Goal: Task Accomplishment & Management: Use online tool/utility

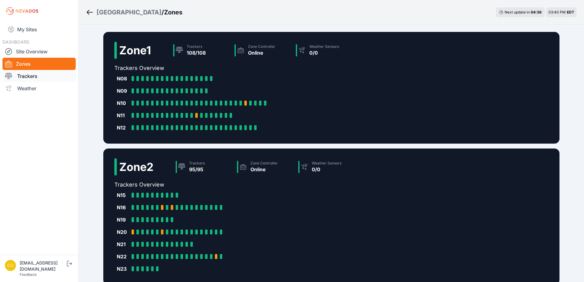
click at [28, 76] on link "Trackers" at bounding box center [38, 76] width 73 height 12
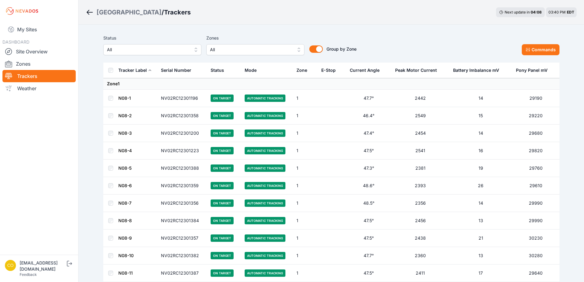
click at [180, 53] on span "All" at bounding box center [148, 49] width 82 height 7
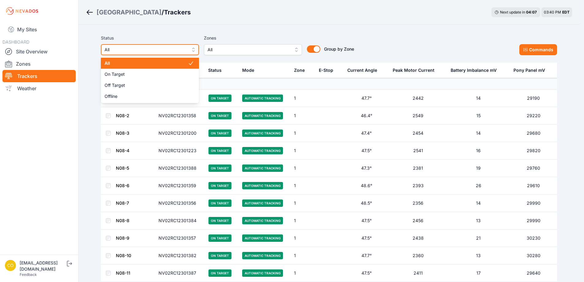
click at [179, 50] on span "All" at bounding box center [145, 49] width 82 height 7
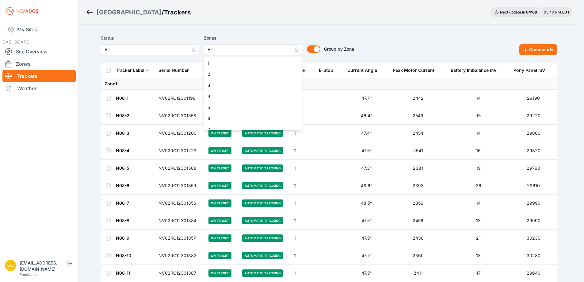
click at [235, 53] on button "All" at bounding box center [253, 49] width 98 height 11
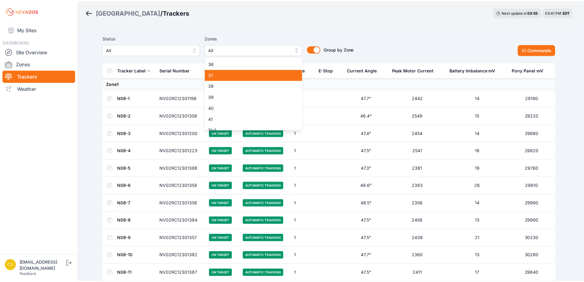
scroll to position [388, 0]
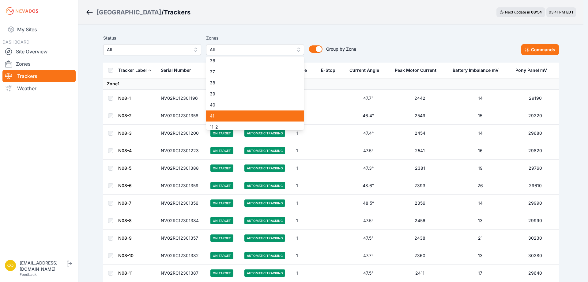
click at [221, 116] on span "41" at bounding box center [251, 116] width 83 height 6
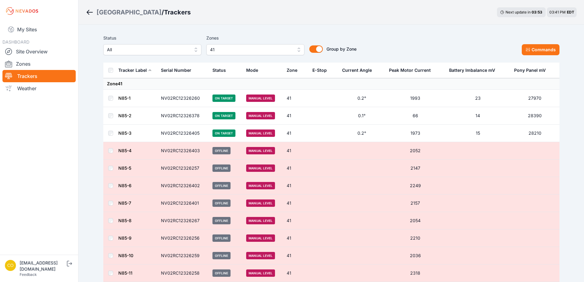
click at [388, 38] on div "Status All Zones 41 Group by Zone Group by Zone Commands" at bounding box center [331, 44] width 456 height 21
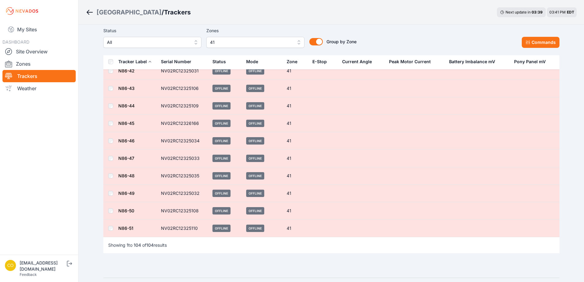
scroll to position [1686, 0]
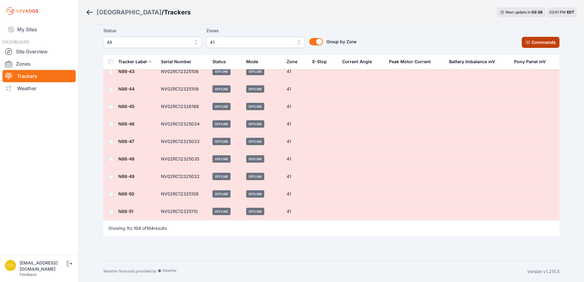
click at [533, 46] on button "Commands" at bounding box center [540, 42] width 38 height 11
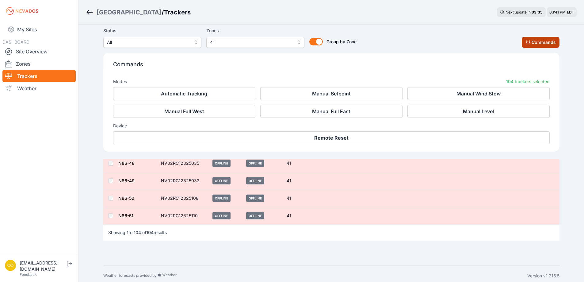
scroll to position [1789, 0]
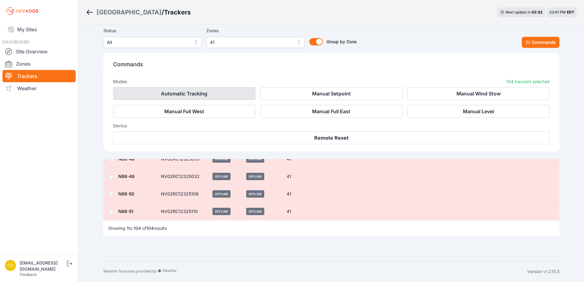
click at [184, 93] on button "Automatic Tracking" at bounding box center [184, 93] width 142 height 13
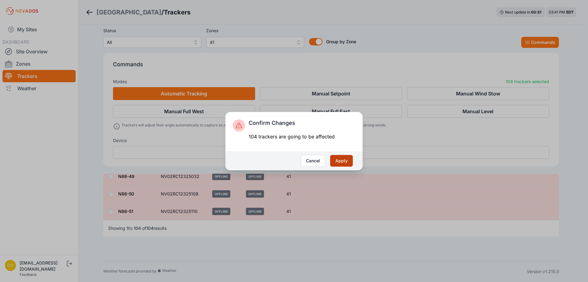
click at [338, 159] on button "Apply" at bounding box center [341, 161] width 23 height 12
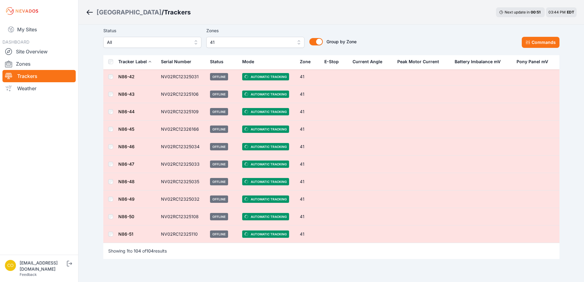
scroll to position [1686, 0]
